Goal: Task Accomplishment & Management: Manage account settings

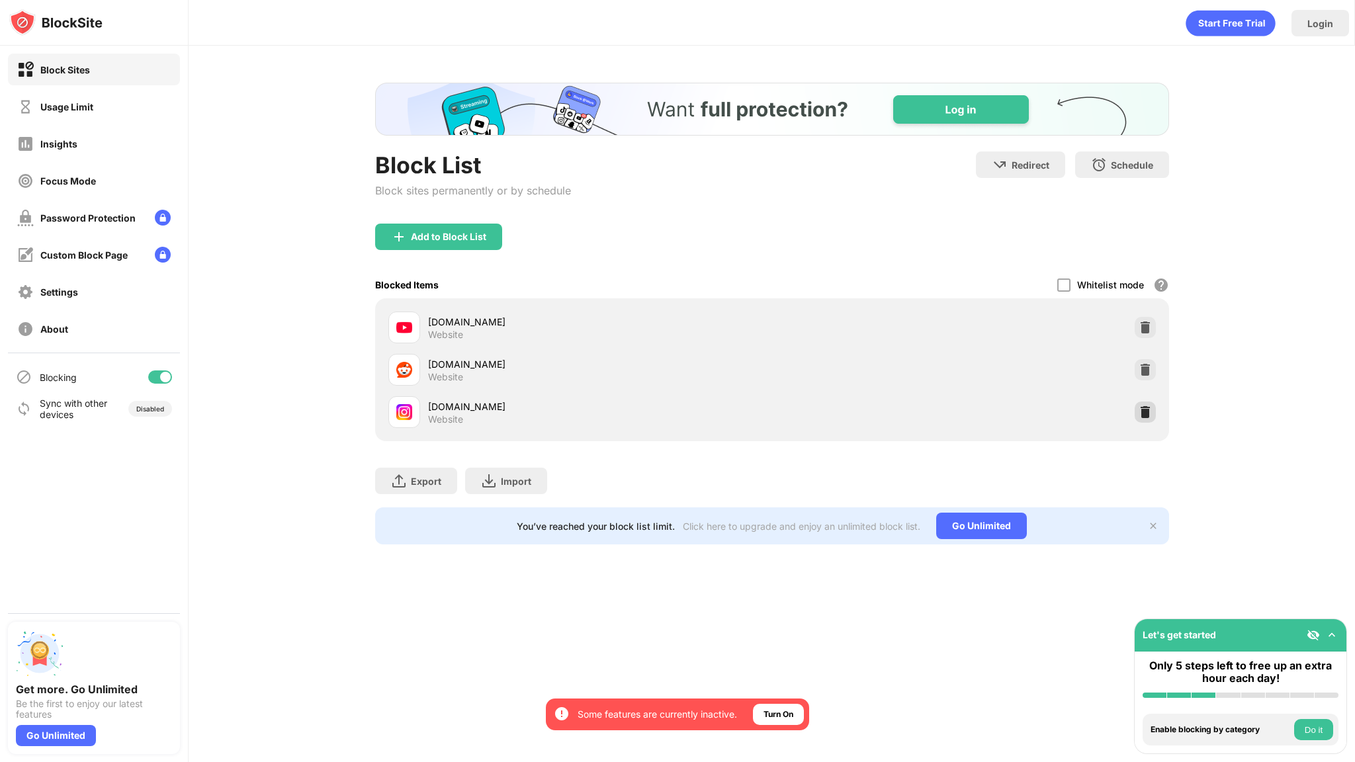
click at [1141, 413] on img at bounding box center [1145, 412] width 13 height 13
